Goal: Transaction & Acquisition: Book appointment/travel/reservation

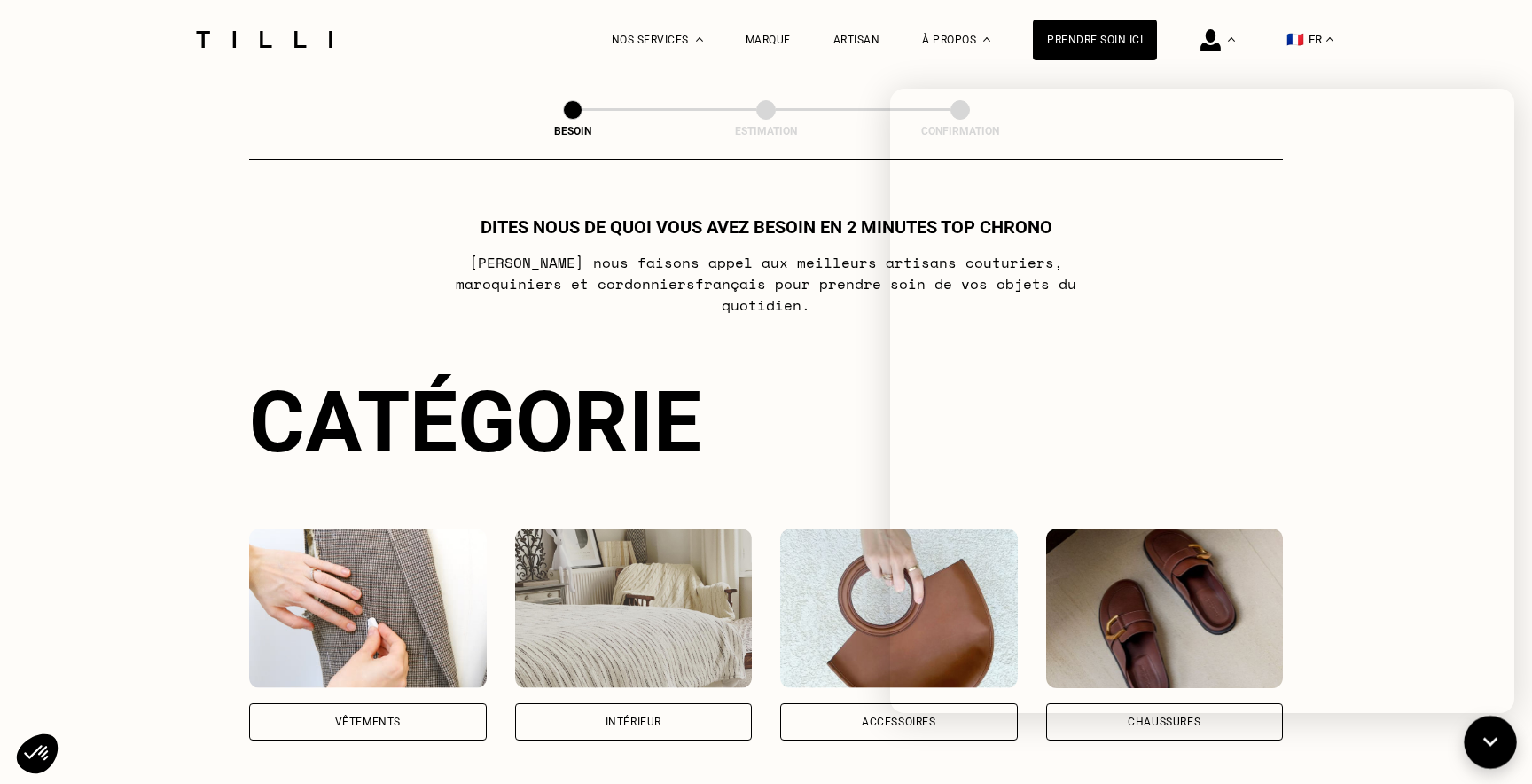
click at [1480, 754] on icon at bounding box center [1491, 742] width 30 height 47
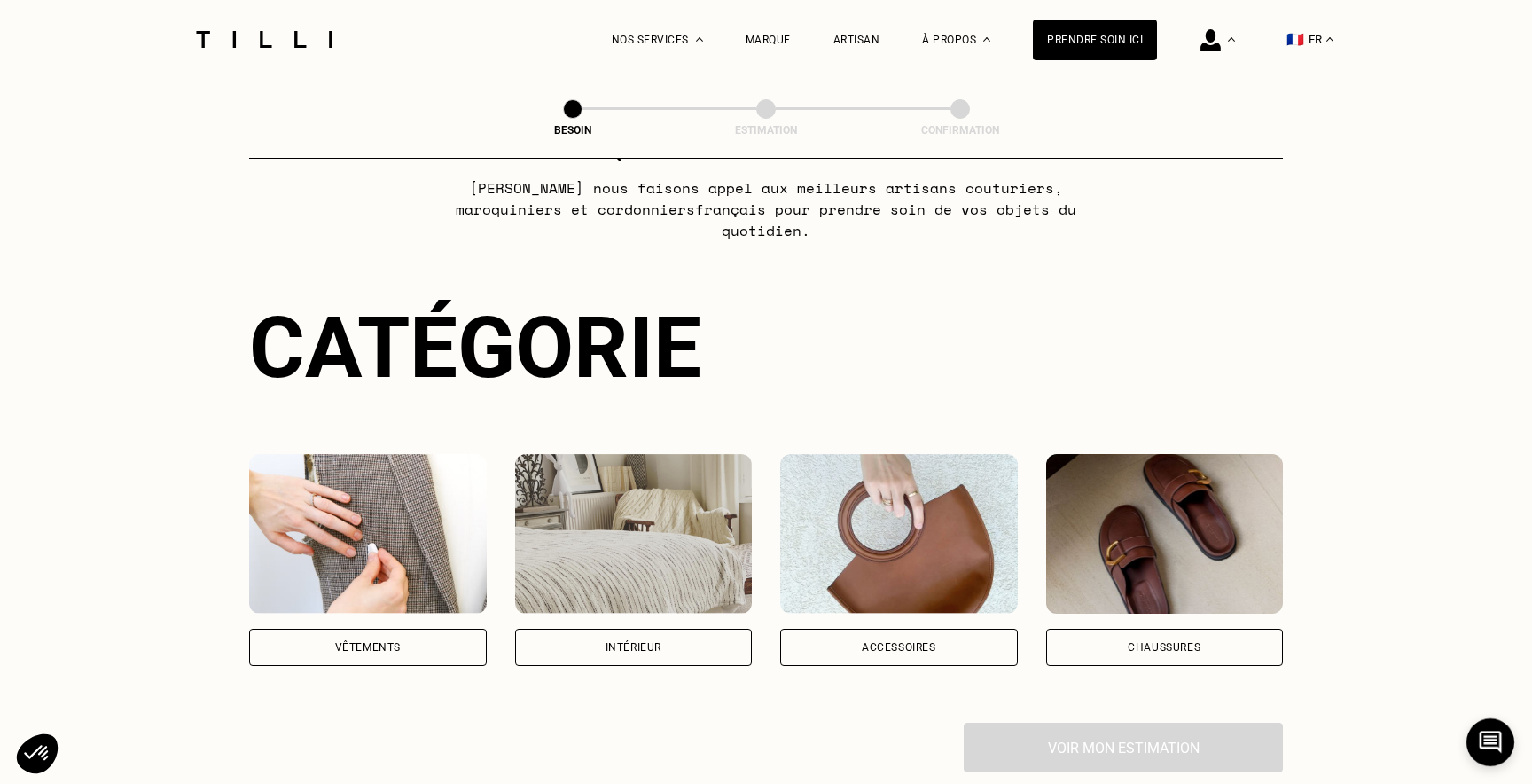
scroll to position [234, 0]
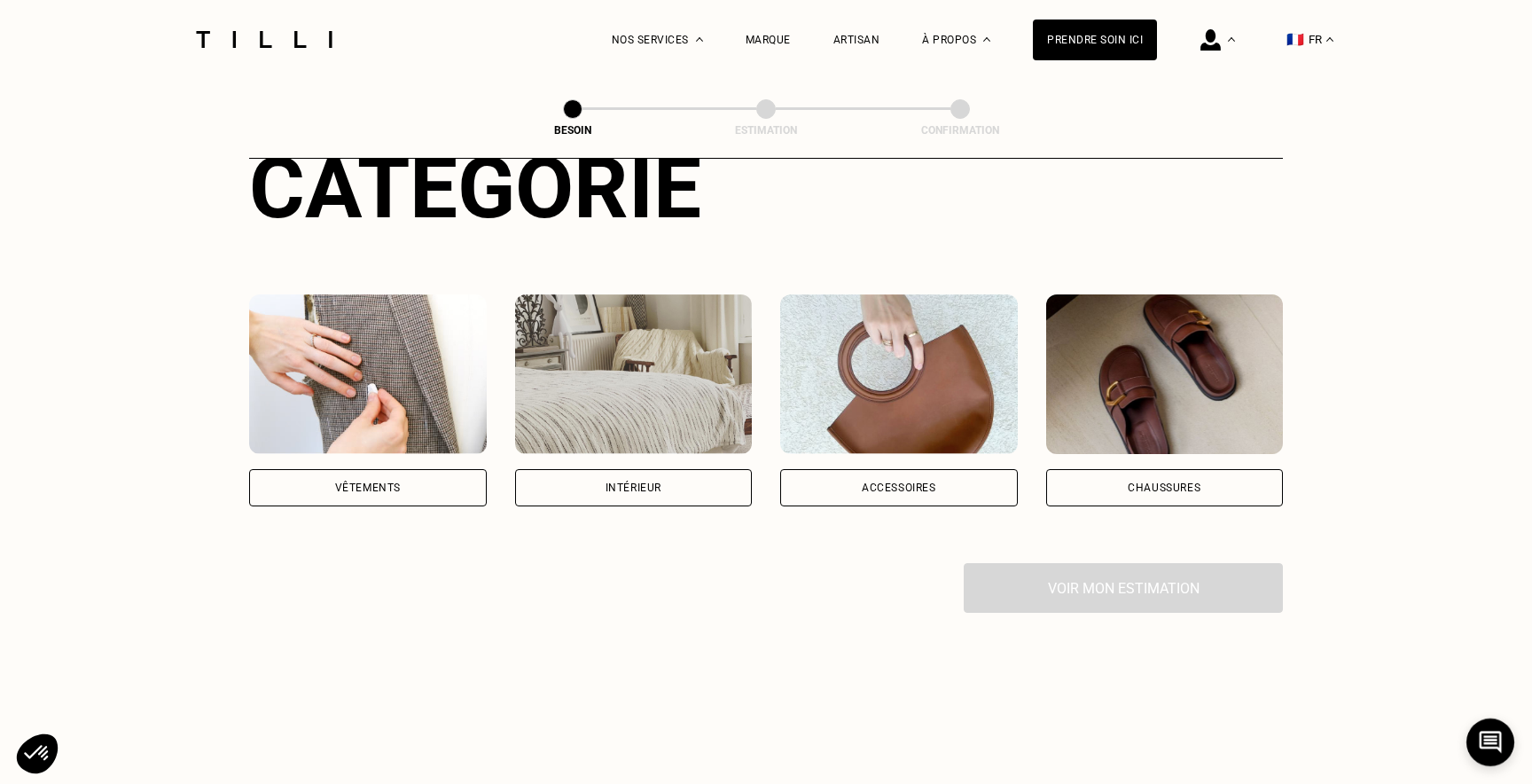
click at [374, 483] on div "Vêtements" at bounding box center [367, 487] width 66 height 10
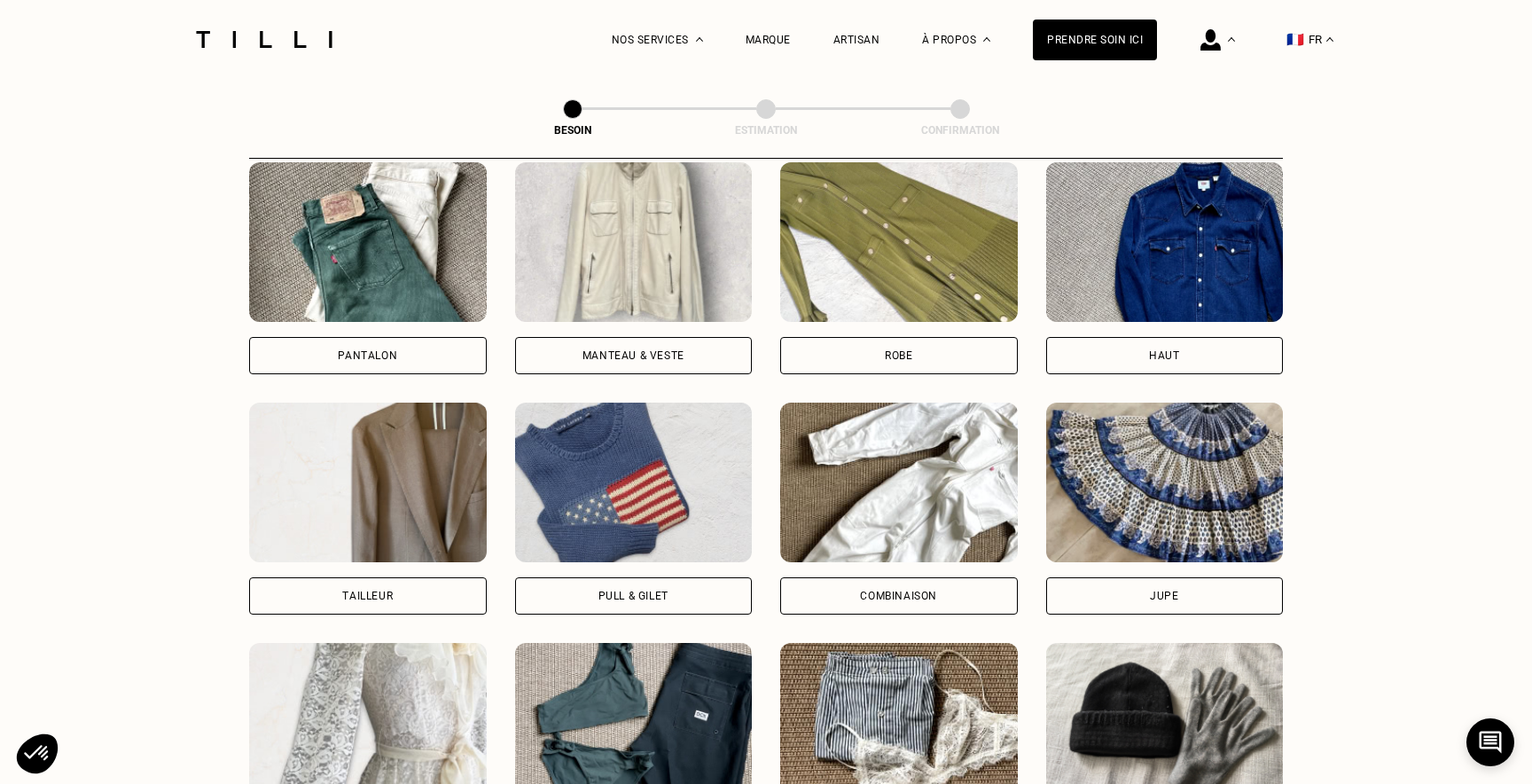
scroll to position [815, 0]
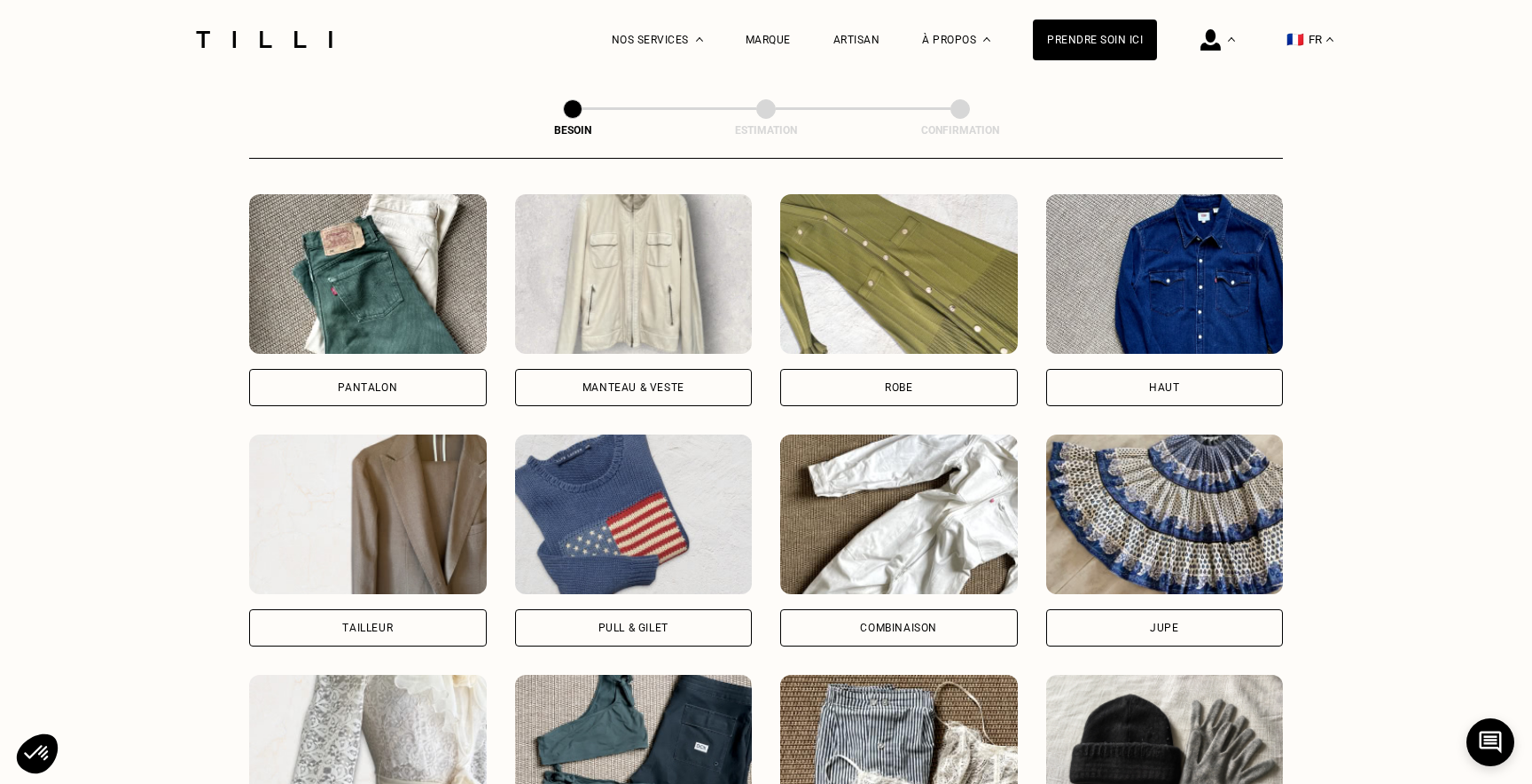
click at [394, 382] on div "Pantalon" at bounding box center [367, 387] width 59 height 10
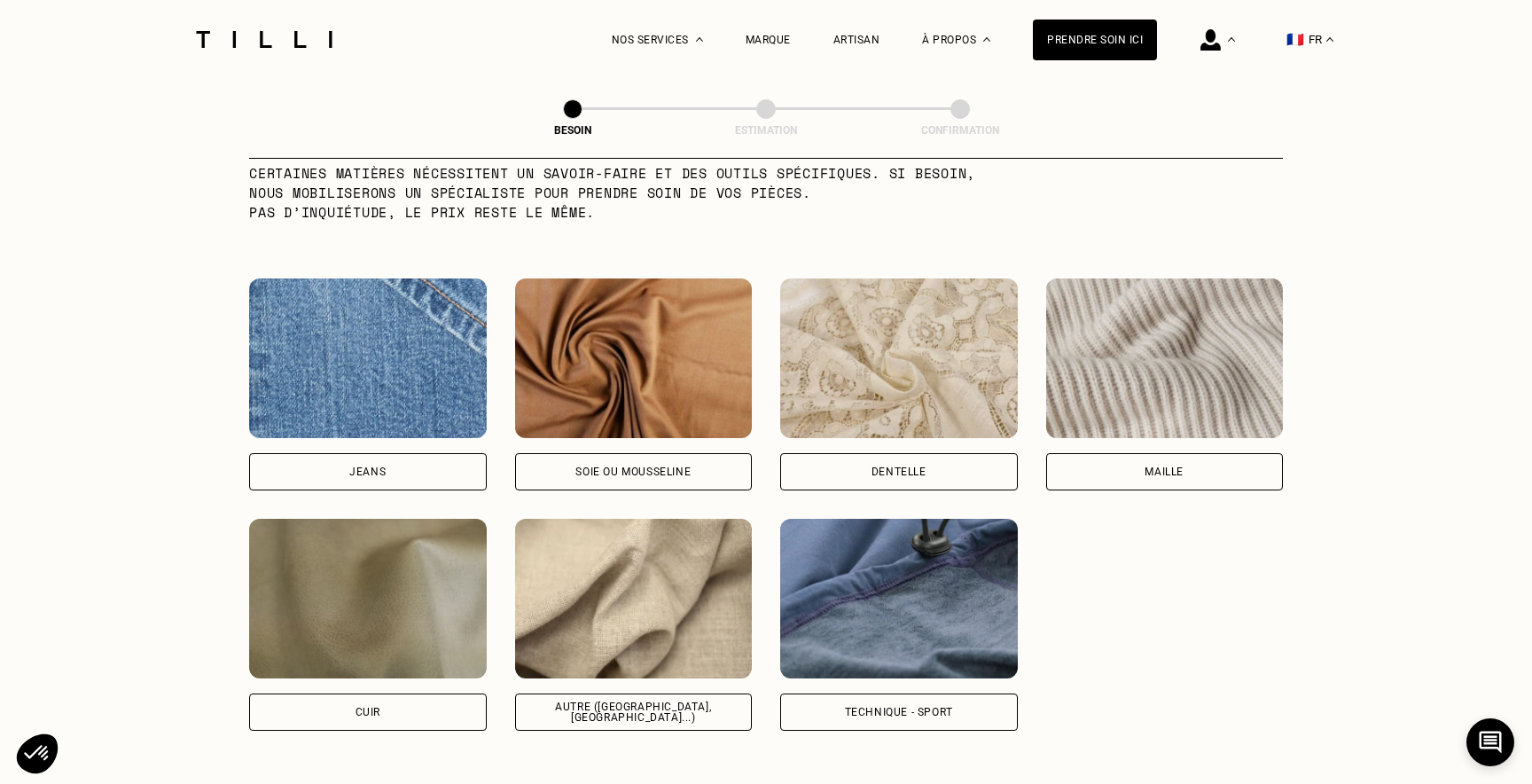
scroll to position [1826, 0]
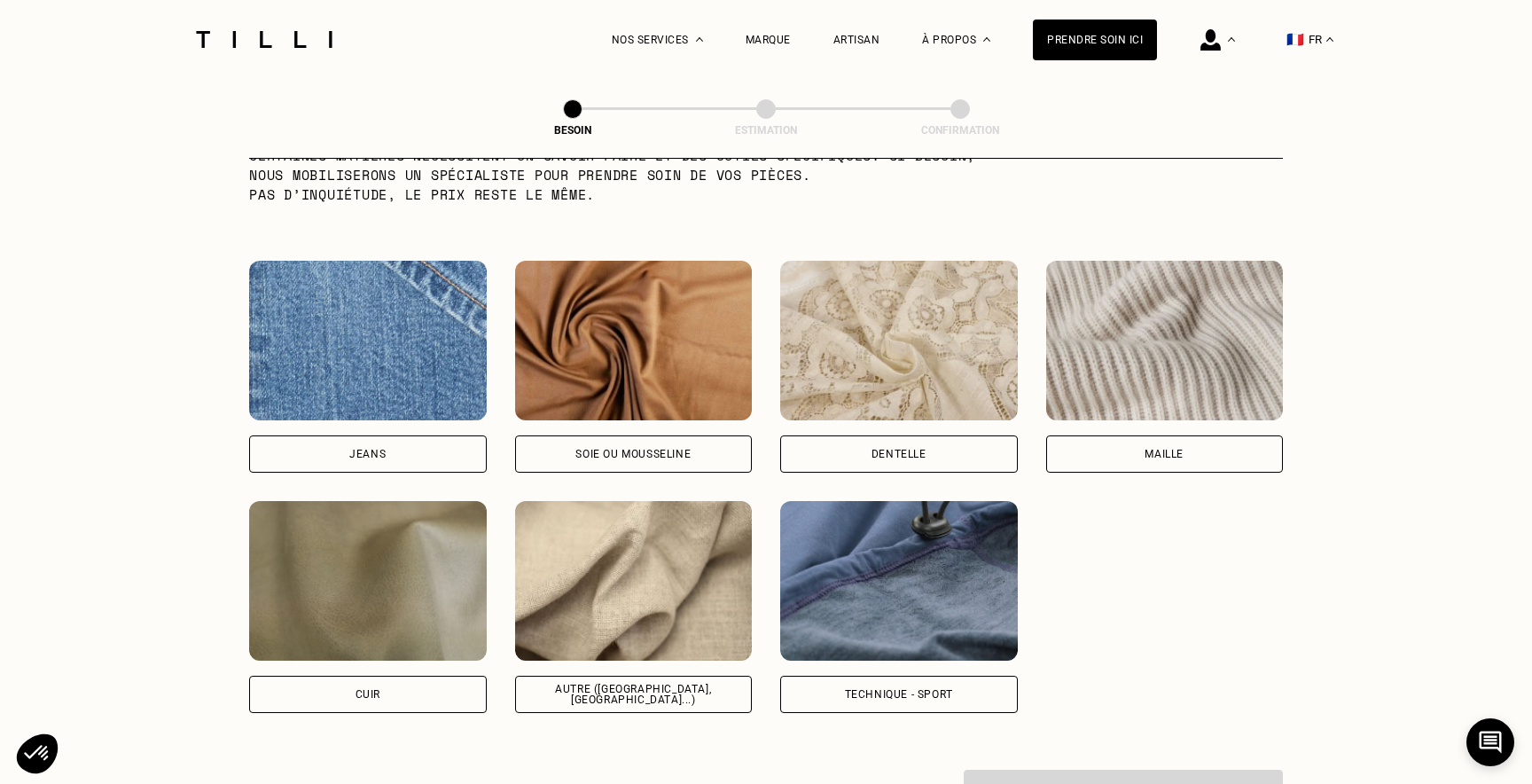
click at [628, 684] on div "Autre ([GEOGRAPHIC_DATA], [GEOGRAPHIC_DATA]...)" at bounding box center [633, 694] width 207 height 21
select select "FR"
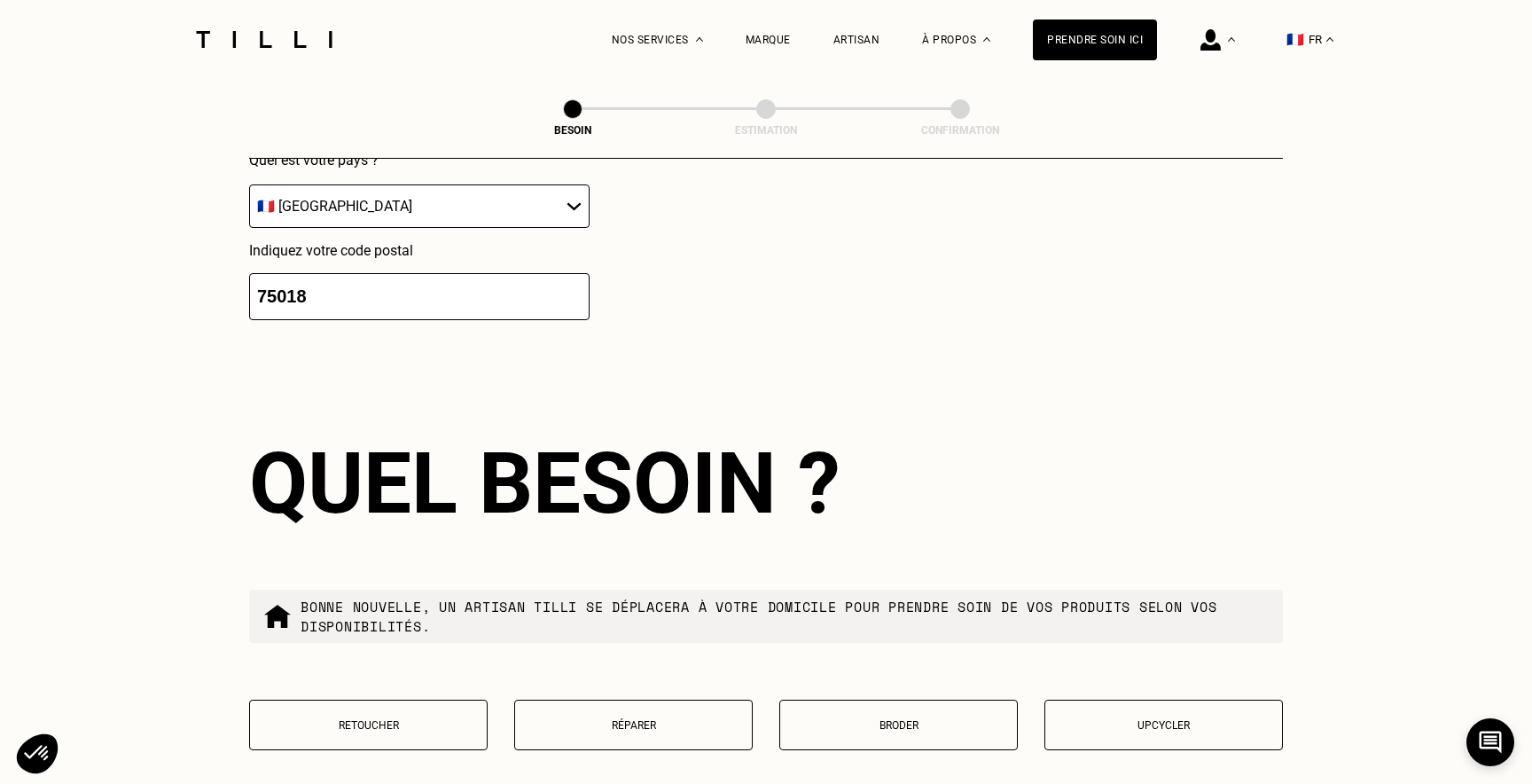
scroll to position [2789, 0]
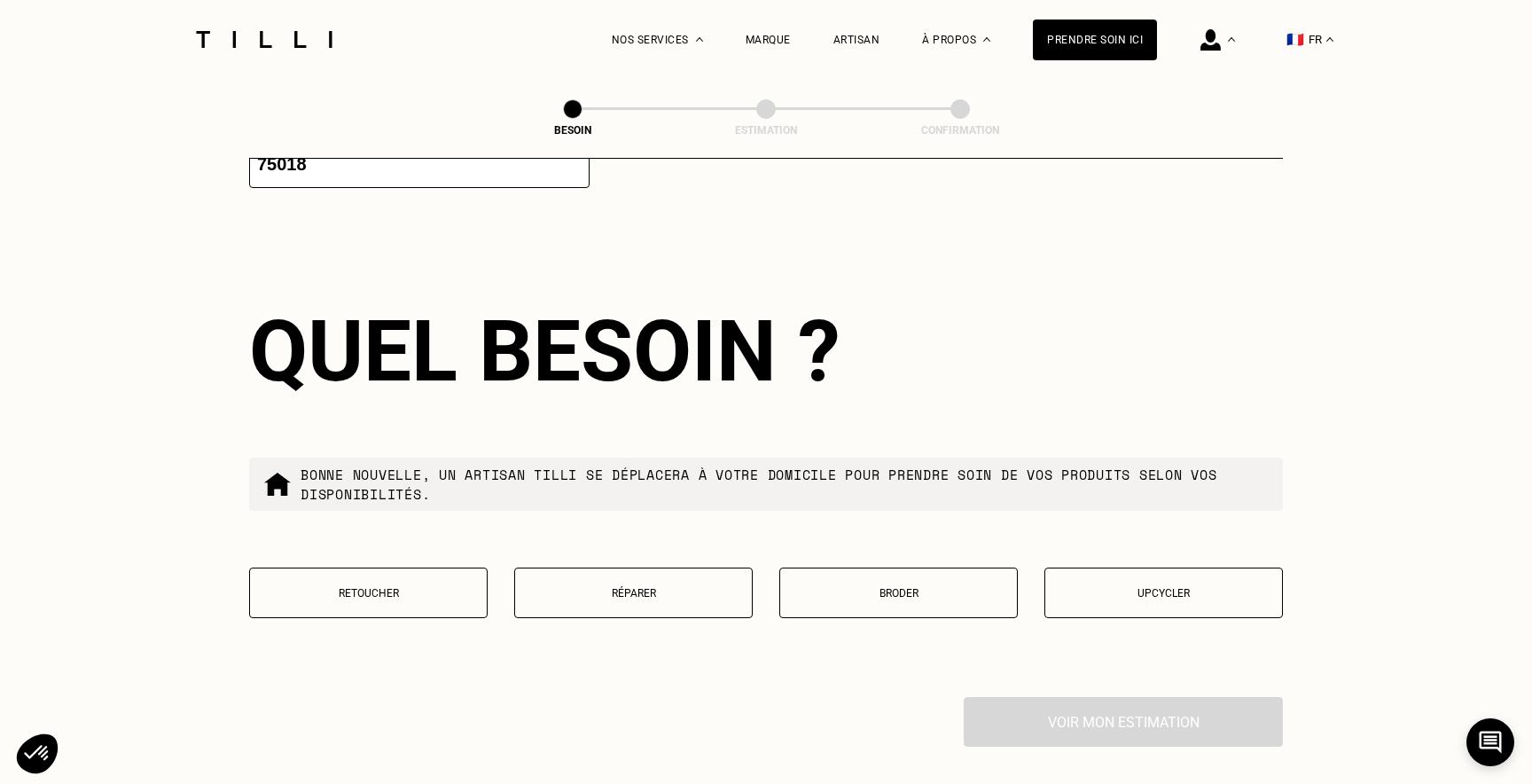
click at [409, 587] on p "Retoucher" at bounding box center [368, 592] width 219 height 12
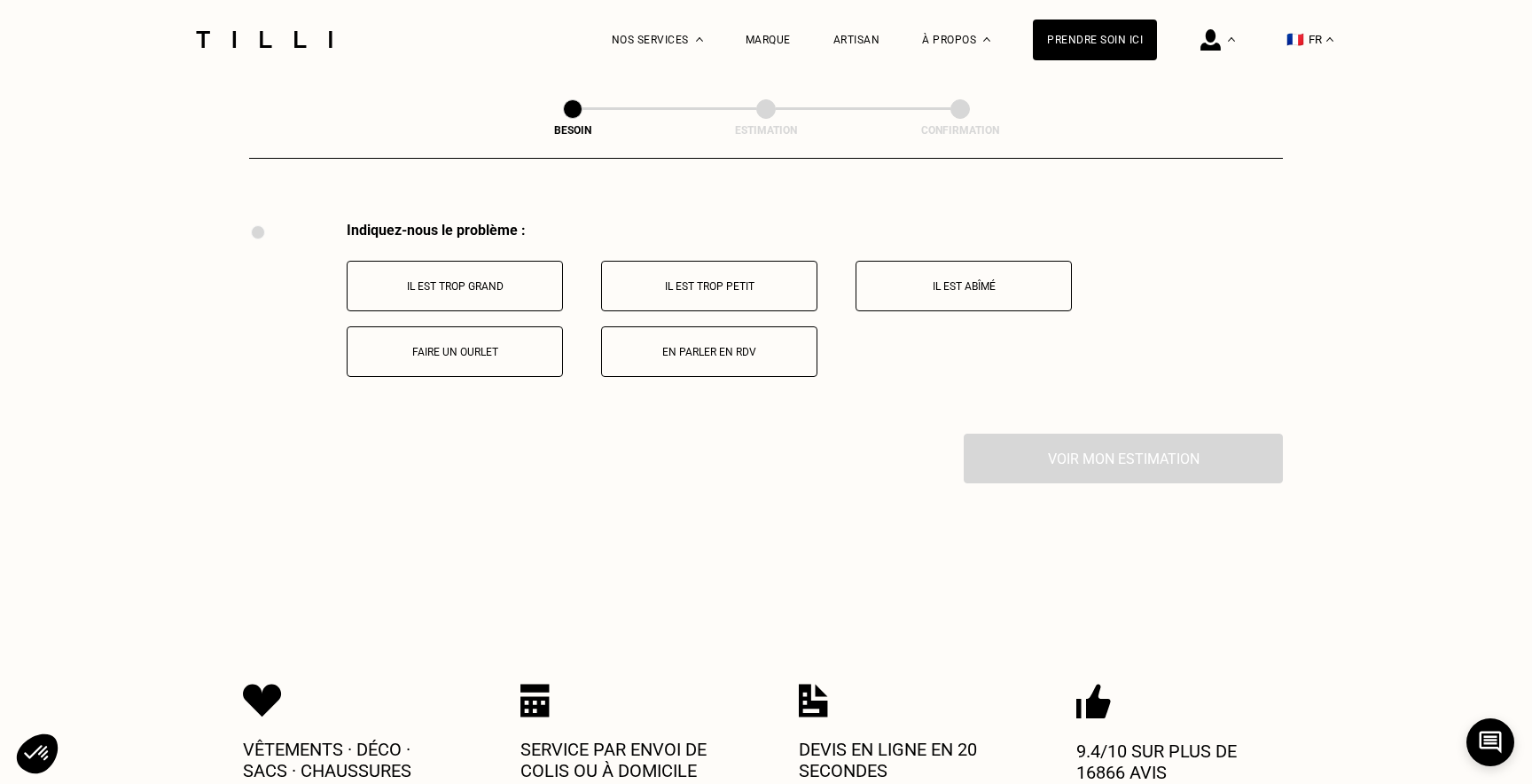
scroll to position [3270, 0]
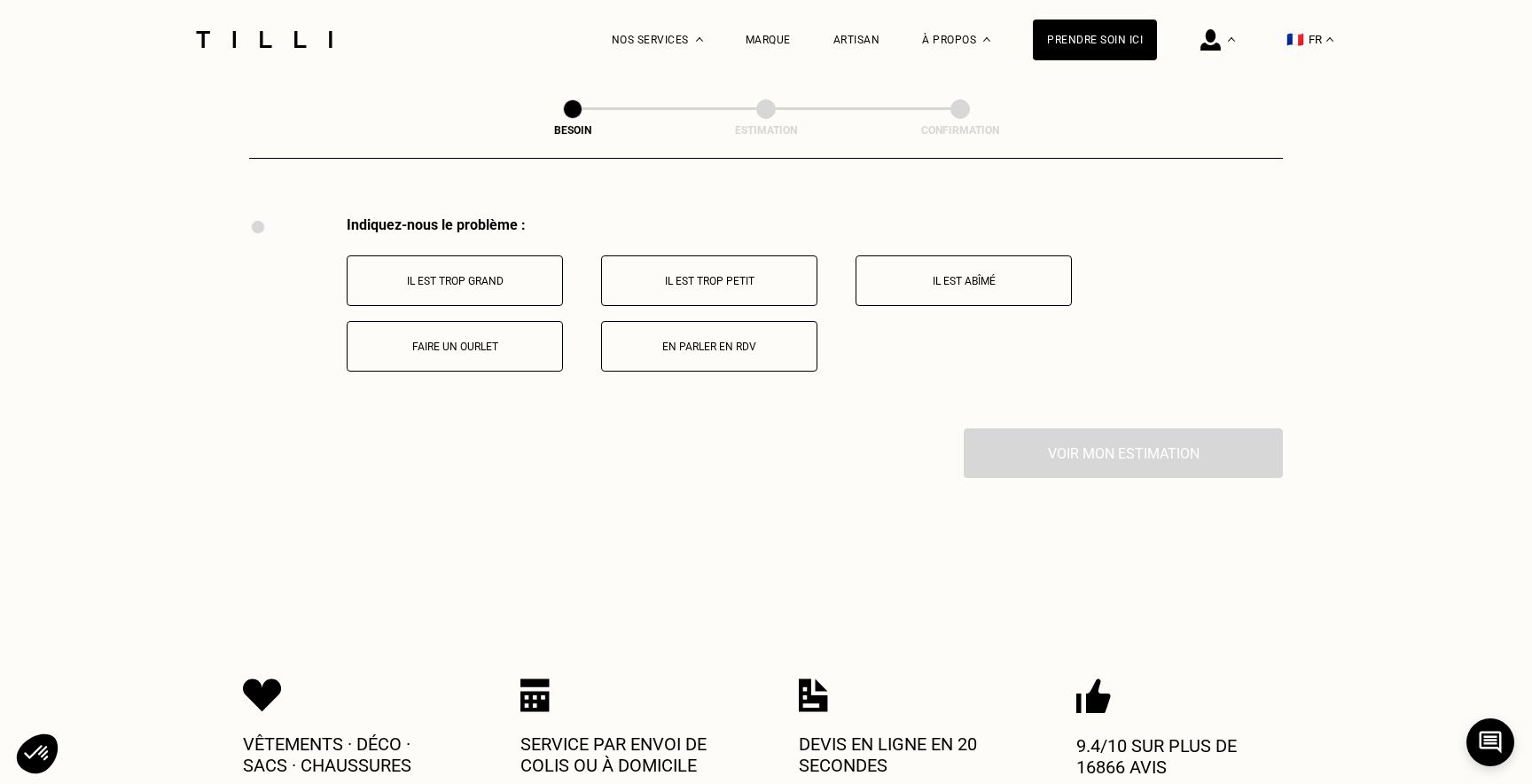
click at [564, 256] on div "Il est trop grand Il est trop petit Il est abîmé Faire un ourlet En parler en R…" at bounding box center [814, 314] width 936 height 116
click at [734, 320] on button "En parler en RDV" at bounding box center [709, 345] width 217 height 51
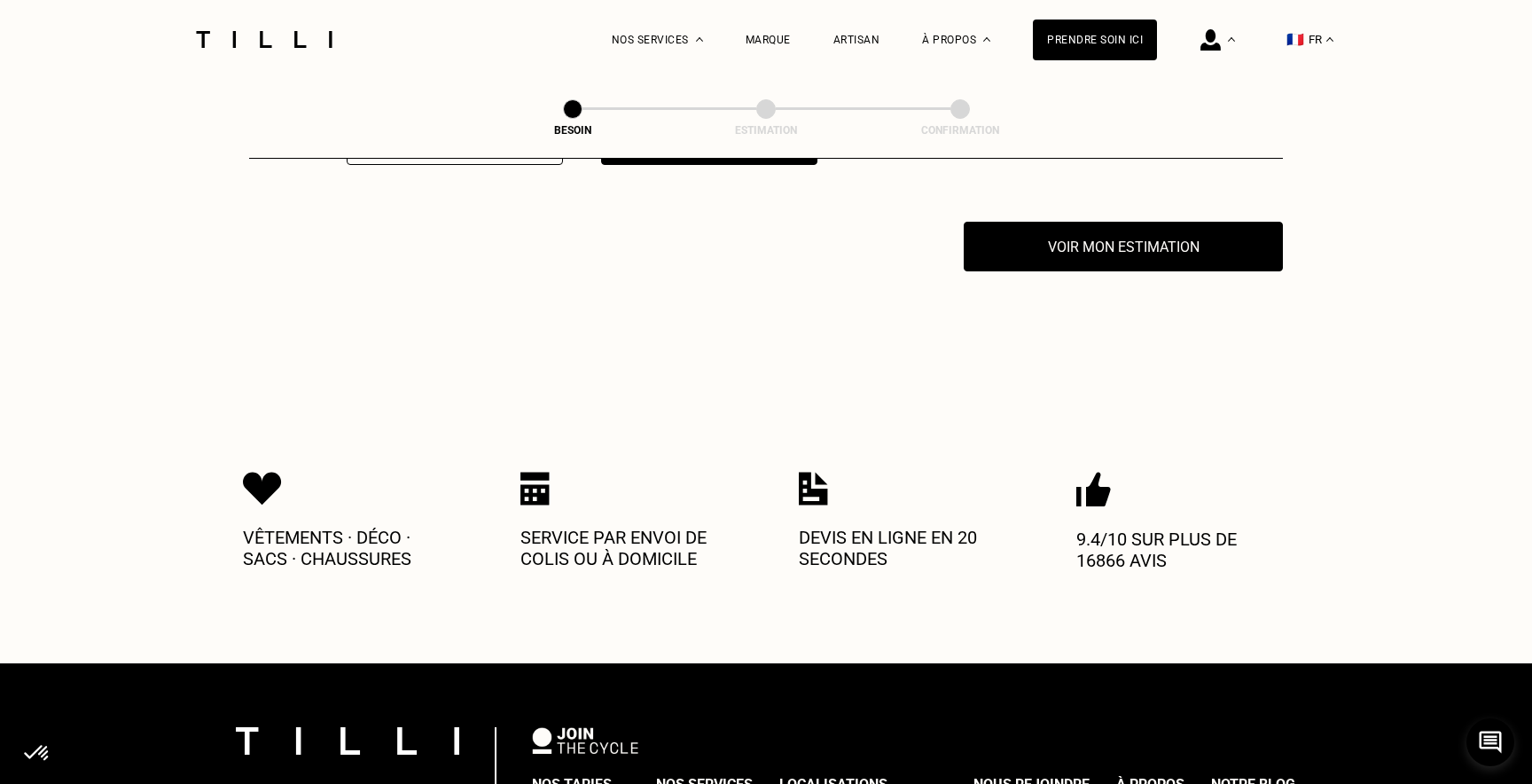
scroll to position [3481, 0]
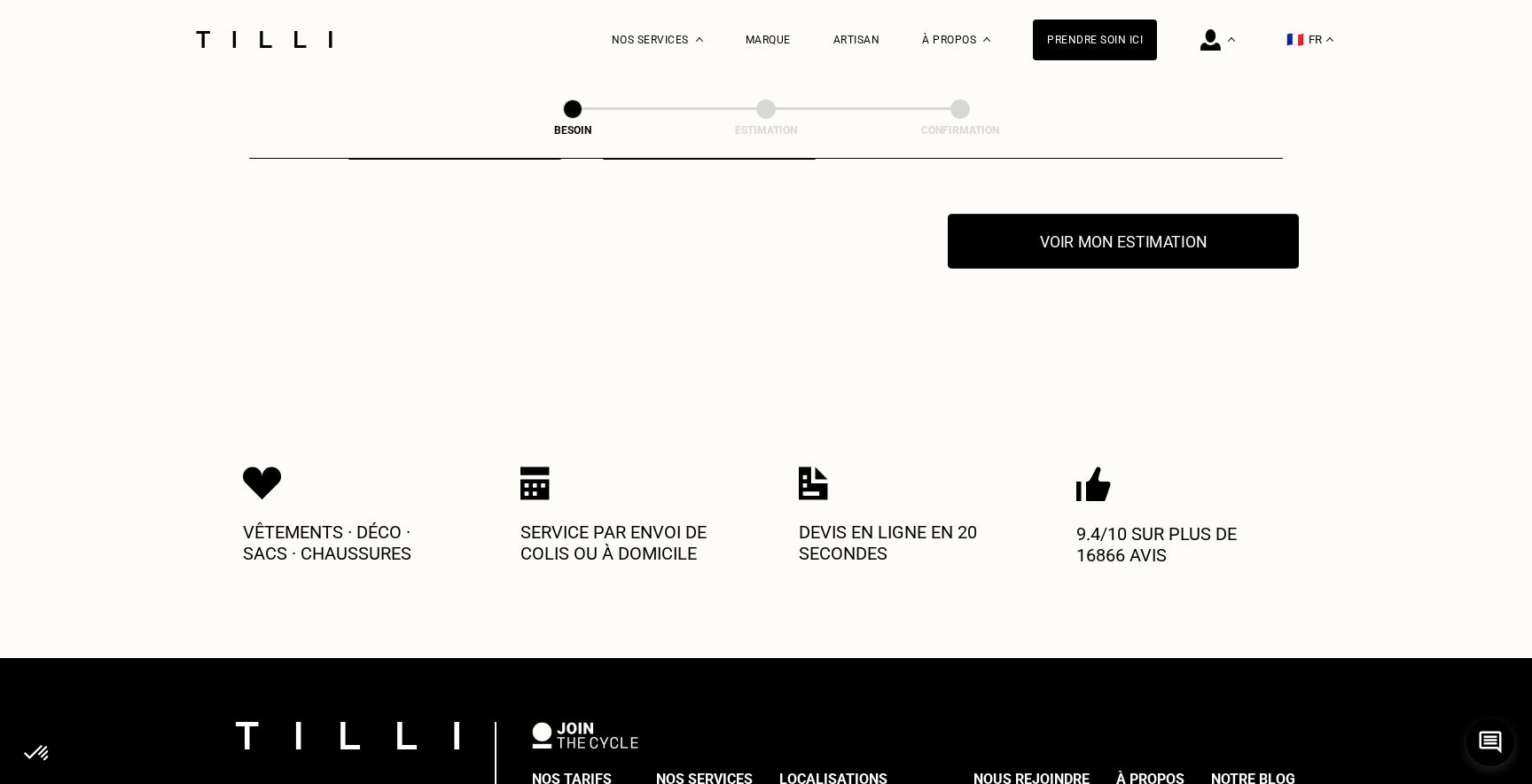
click at [1117, 239] on button "Voir mon estimation" at bounding box center [1124, 241] width 351 height 55
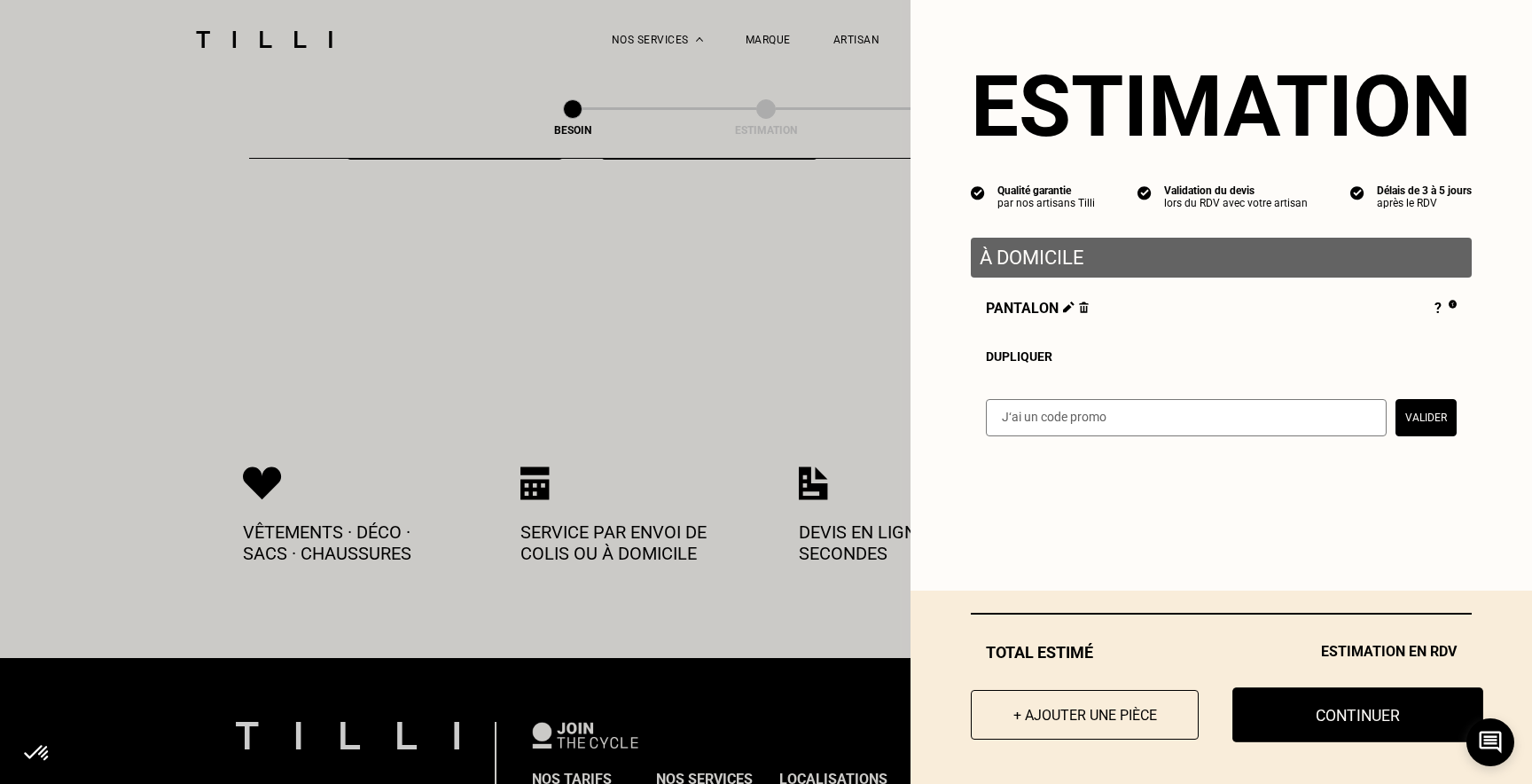
click at [1313, 710] on button "Continuer" at bounding box center [1357, 714] width 251 height 55
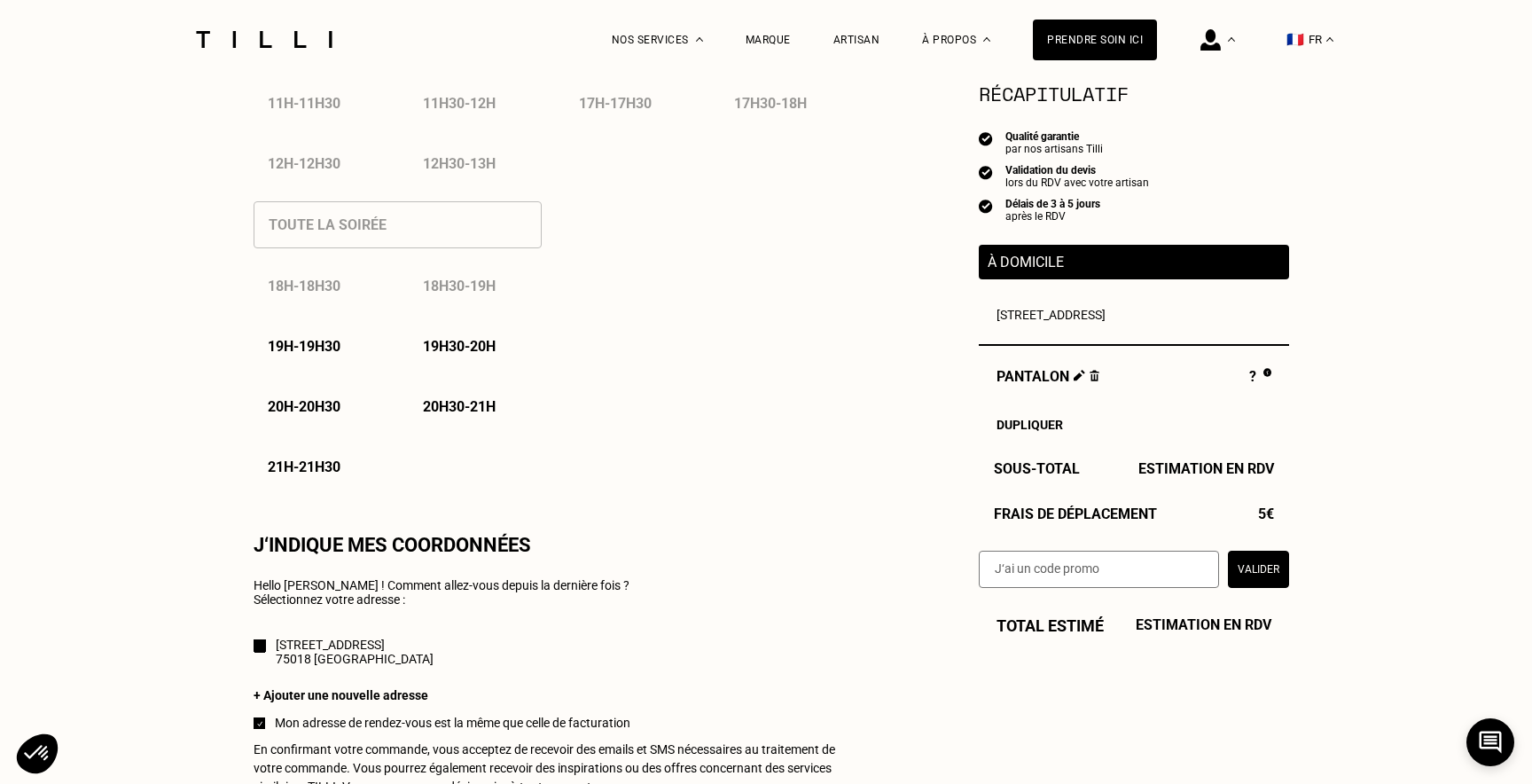
scroll to position [1261, 0]
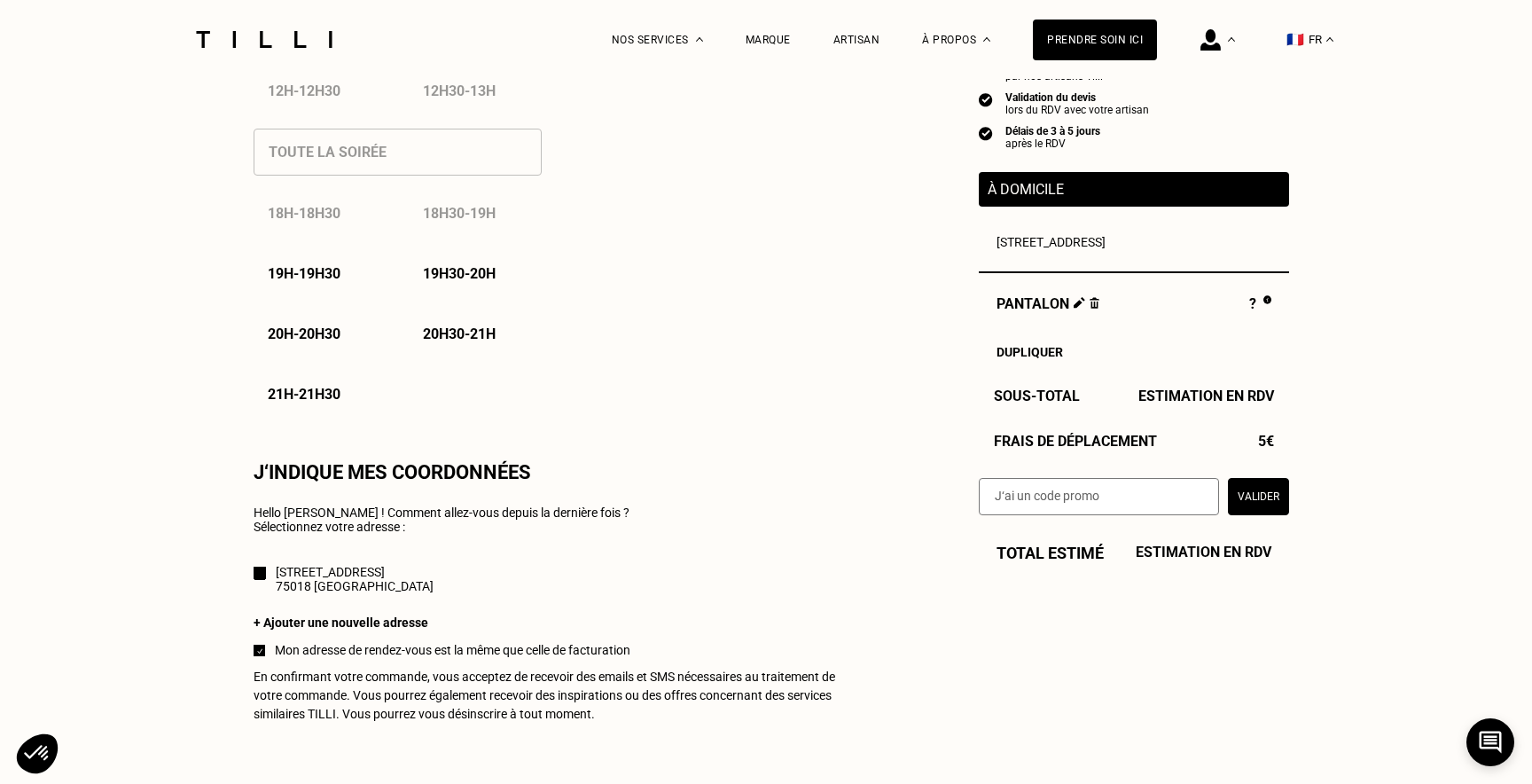
click at [1074, 179] on div "À domicile" at bounding box center [1133, 189] width 310 height 34
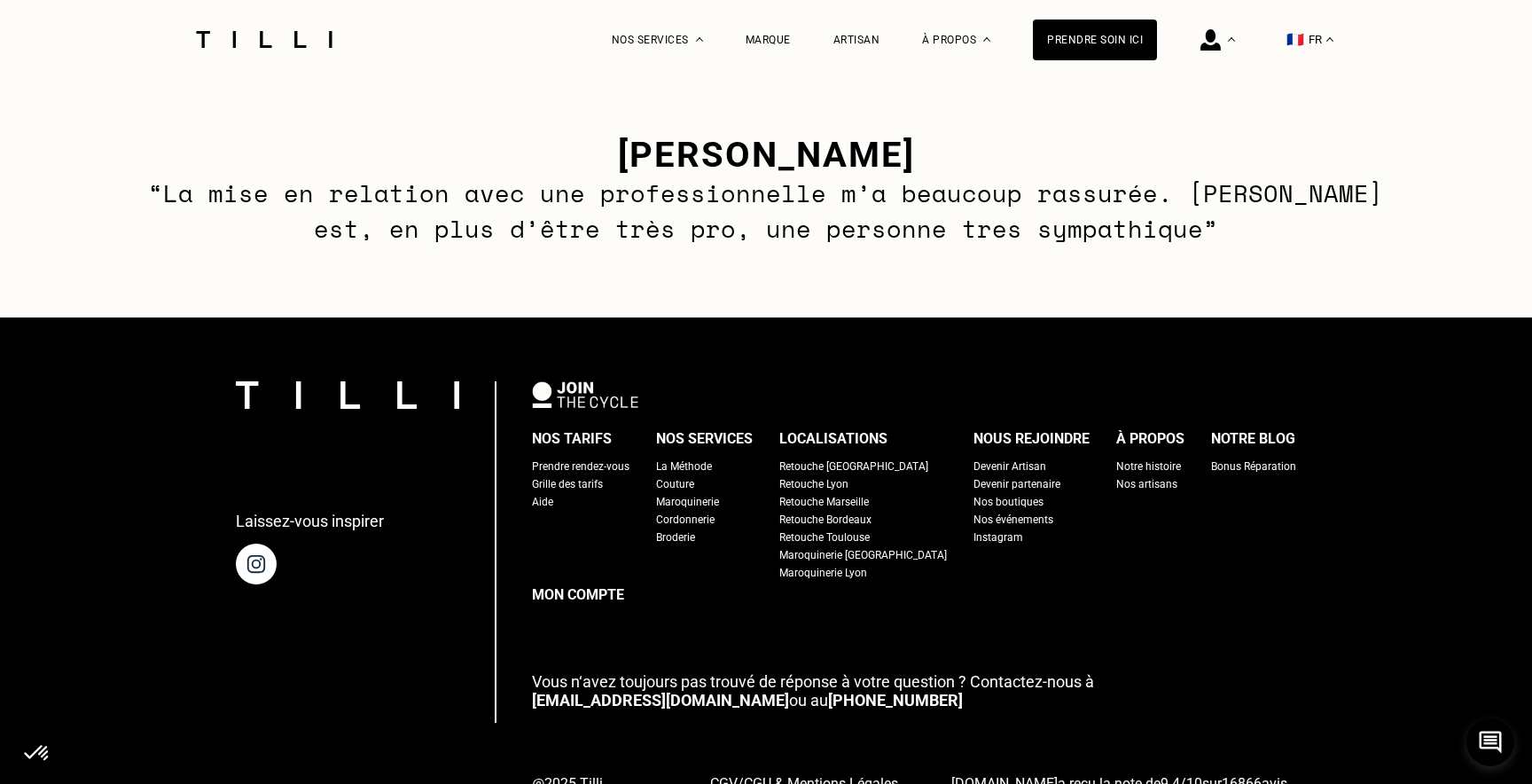
scroll to position [2225, 0]
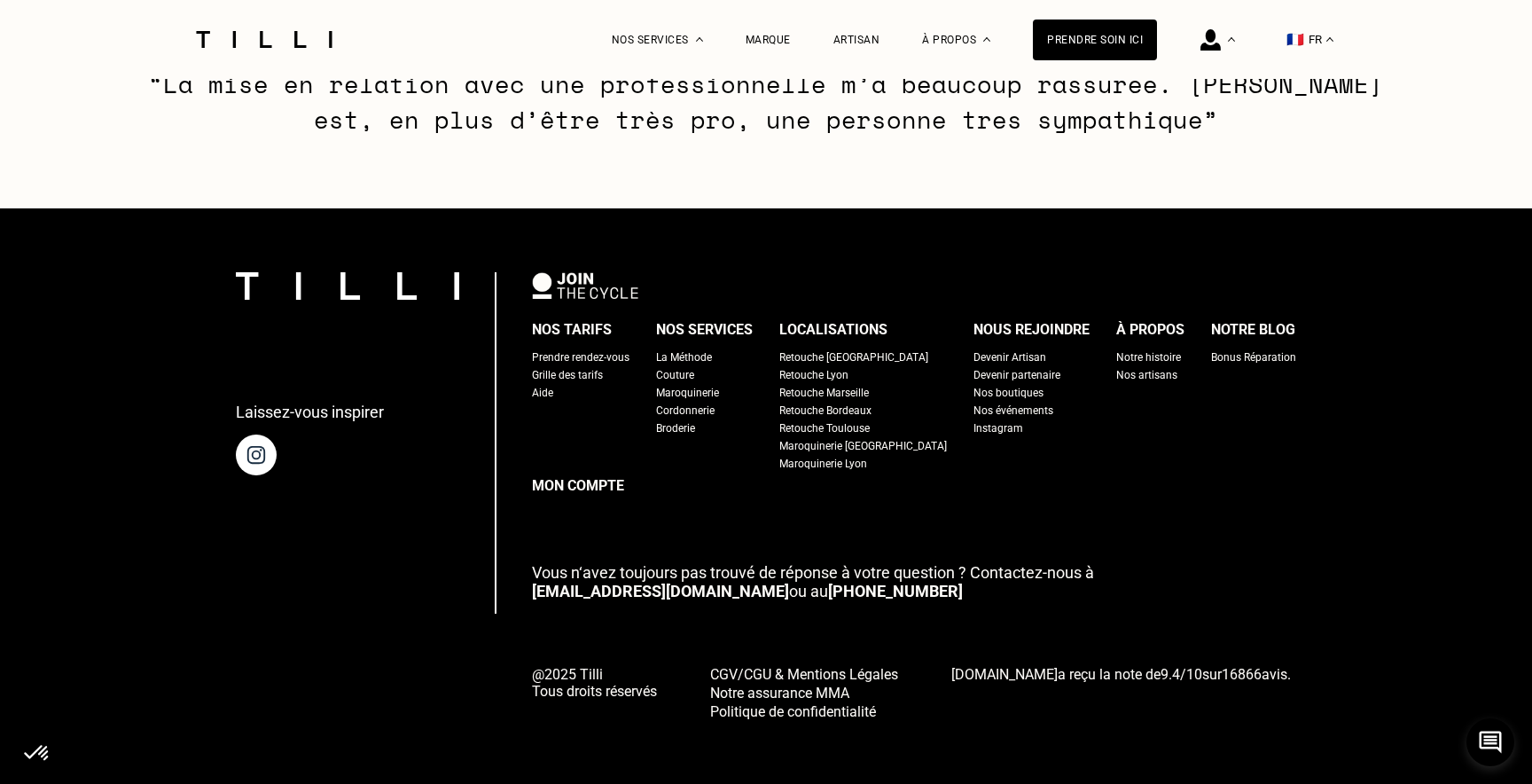
click at [603, 371] on div "Grille des tarifs" at bounding box center [568, 375] width 71 height 18
select select "FR"
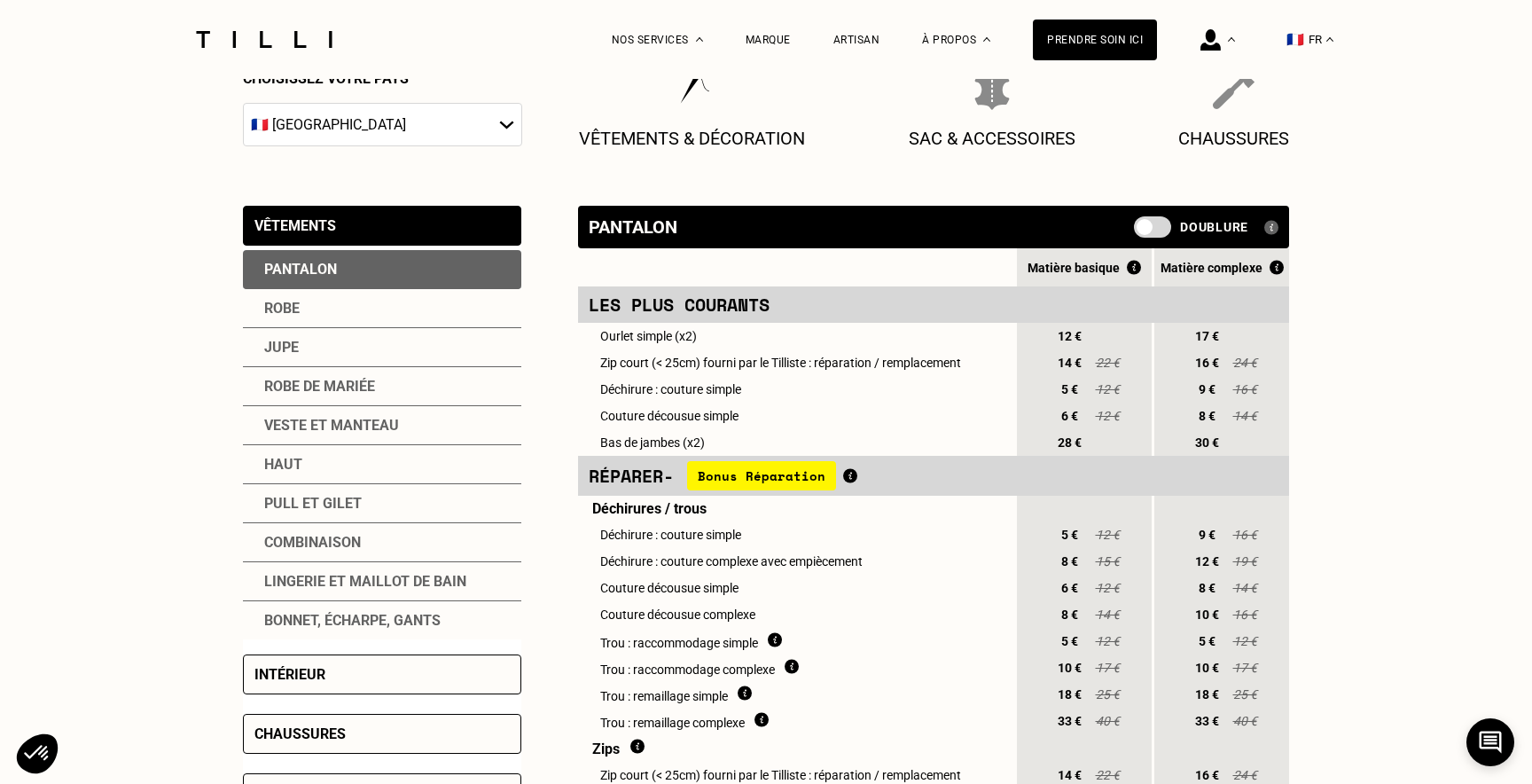
scroll to position [463, 0]
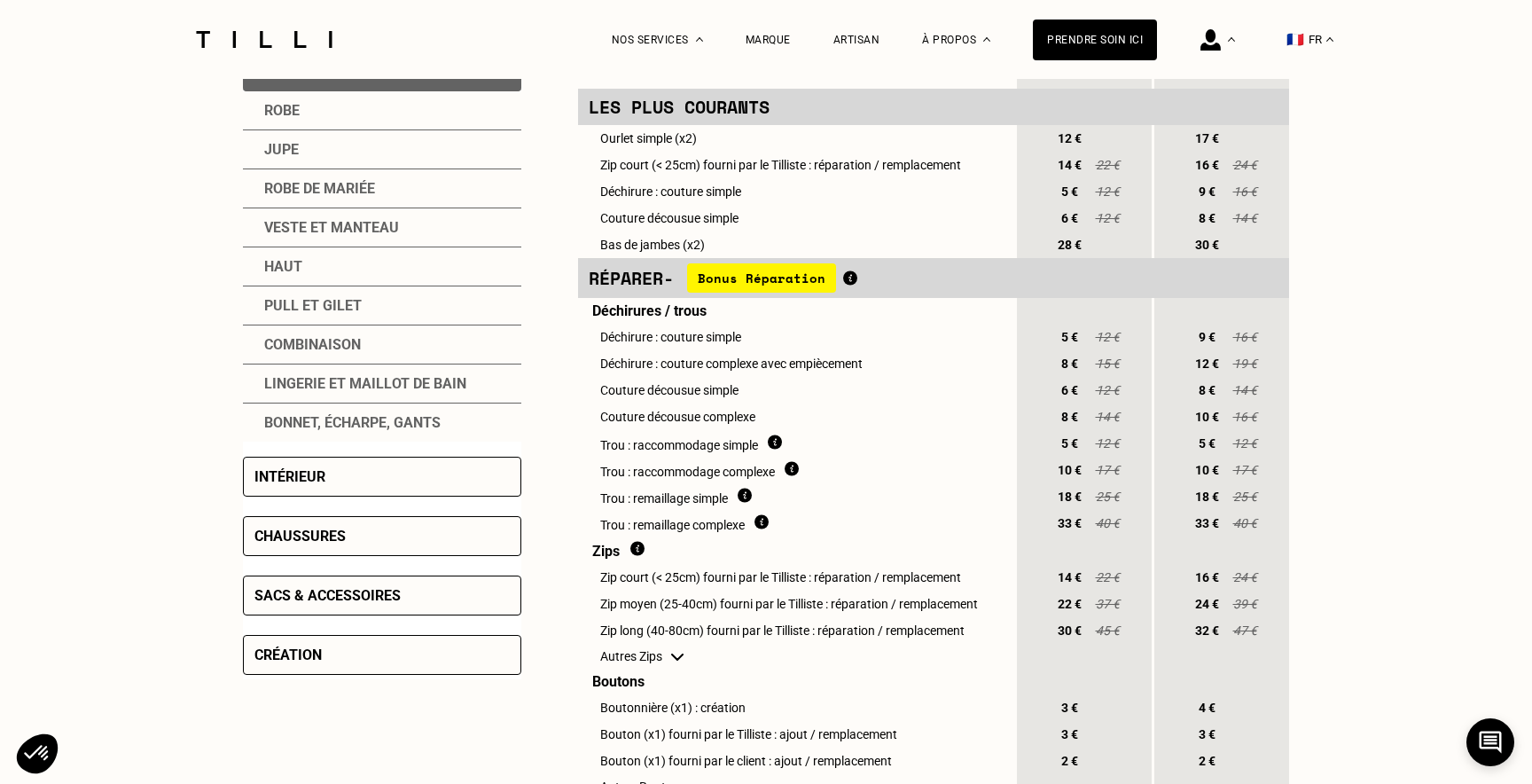
click at [784, 279] on span "Bonus Réparation" at bounding box center [761, 278] width 149 height 30
click at [879, 282] on div "Réparer - Bonus Réparation La loi AGEC votée en [DATE] a conduit à la mise en p…" at bounding box center [796, 278] width 415 height 30
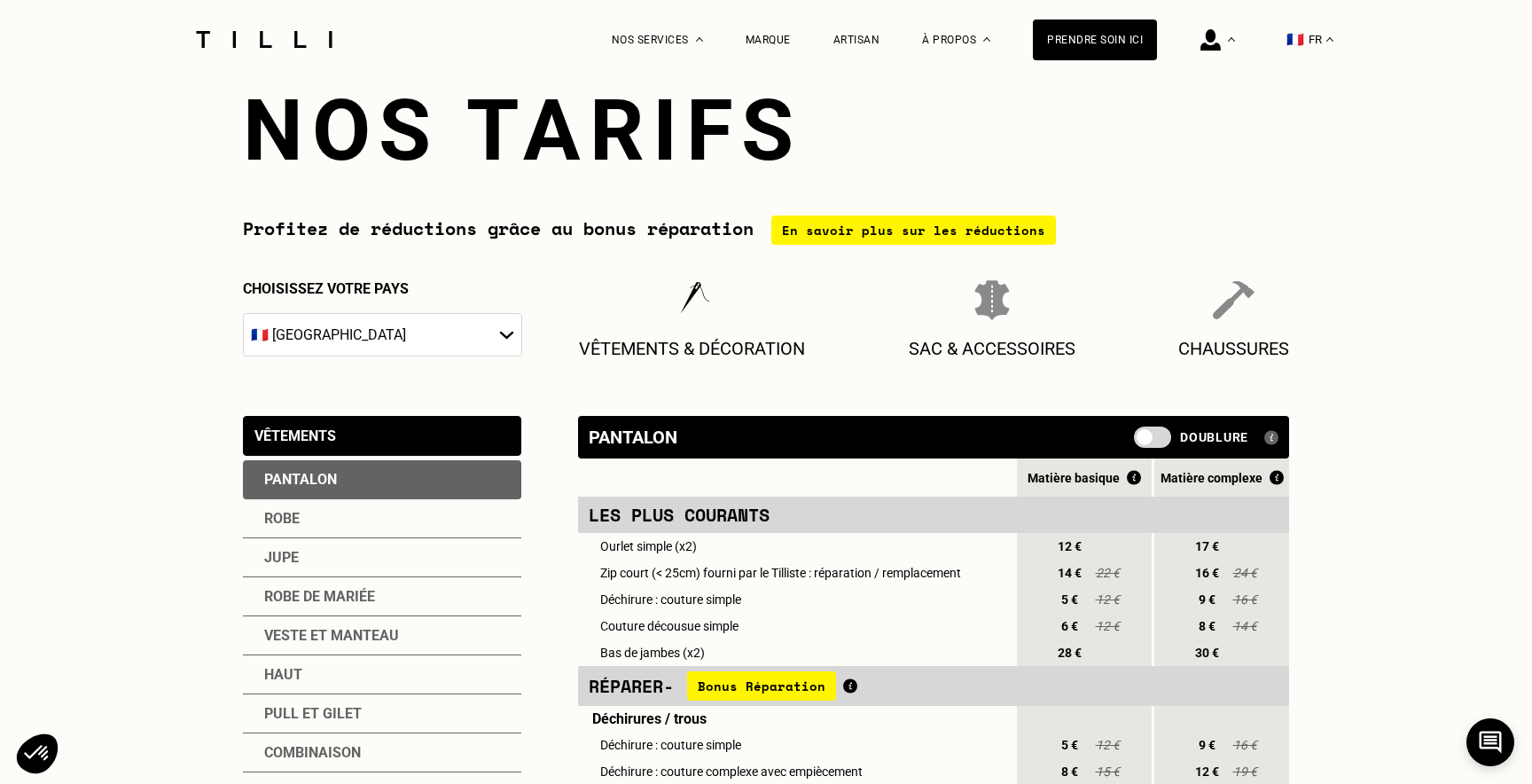
scroll to position [0, 0]
